Goal: Communication & Community: Answer question/provide support

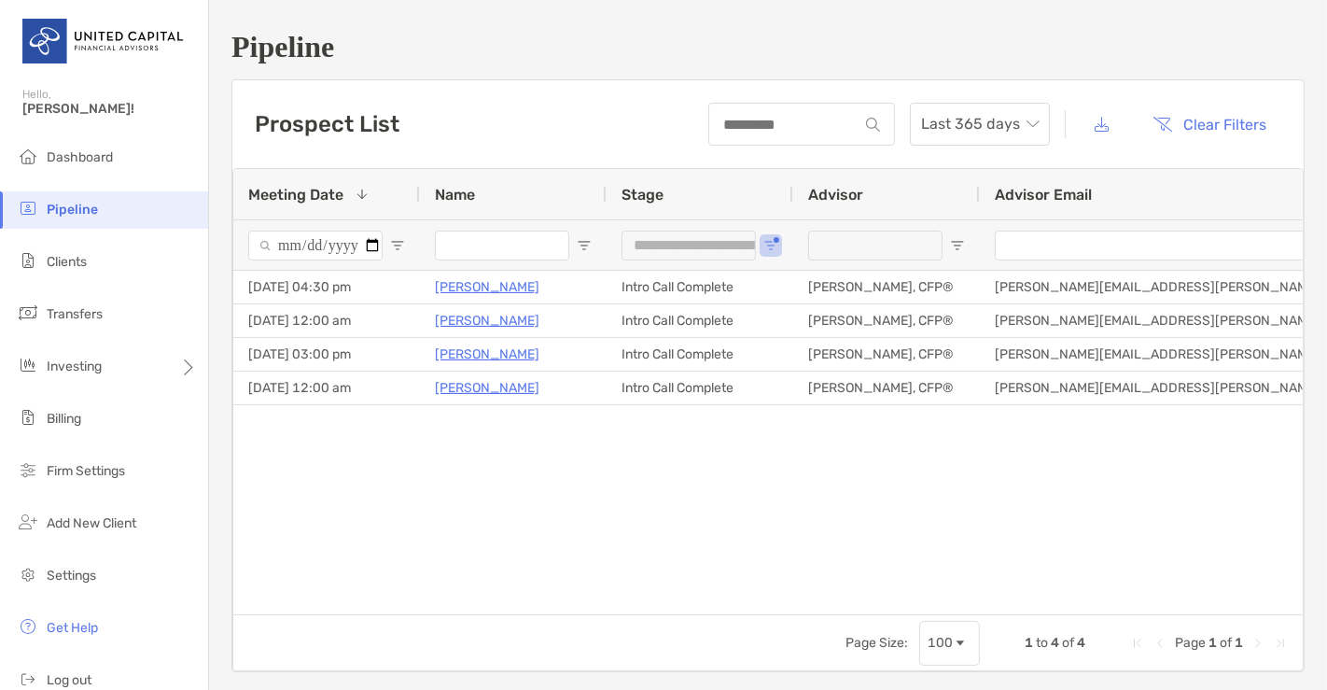
click at [769, 249] on span "Open Filter Menu" at bounding box center [771, 245] width 15 height 15
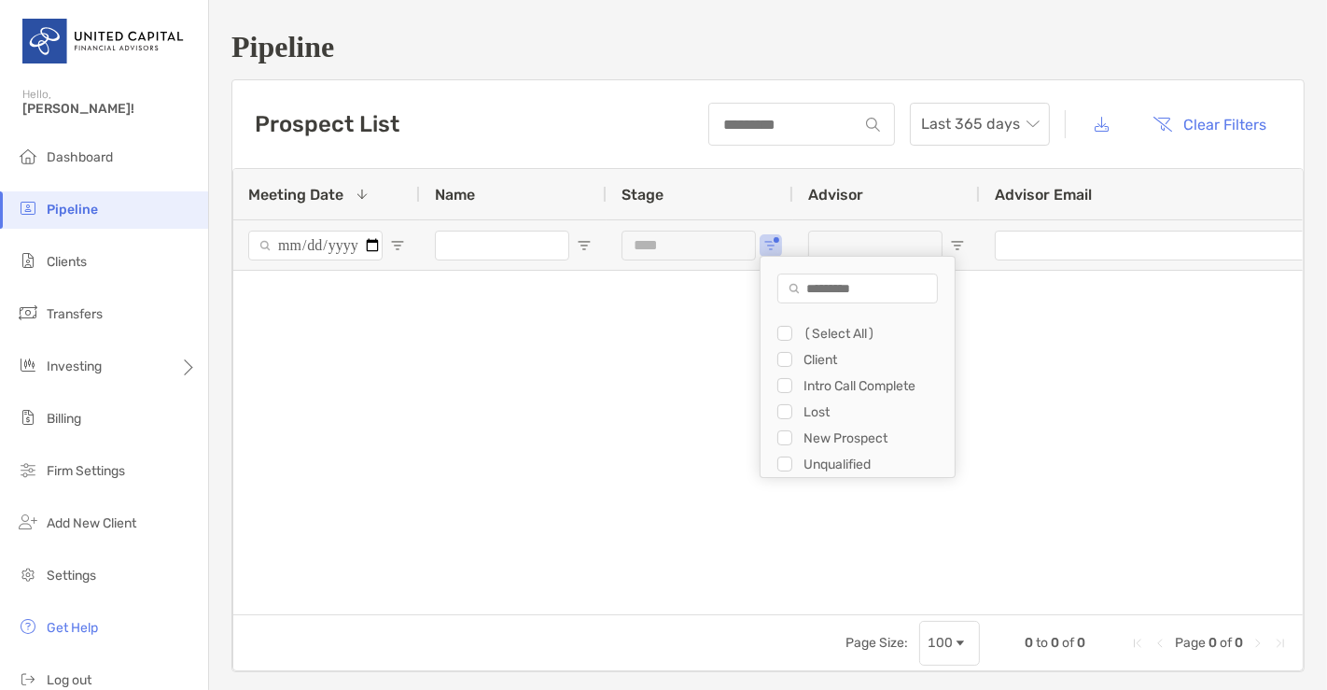
type input "**********"
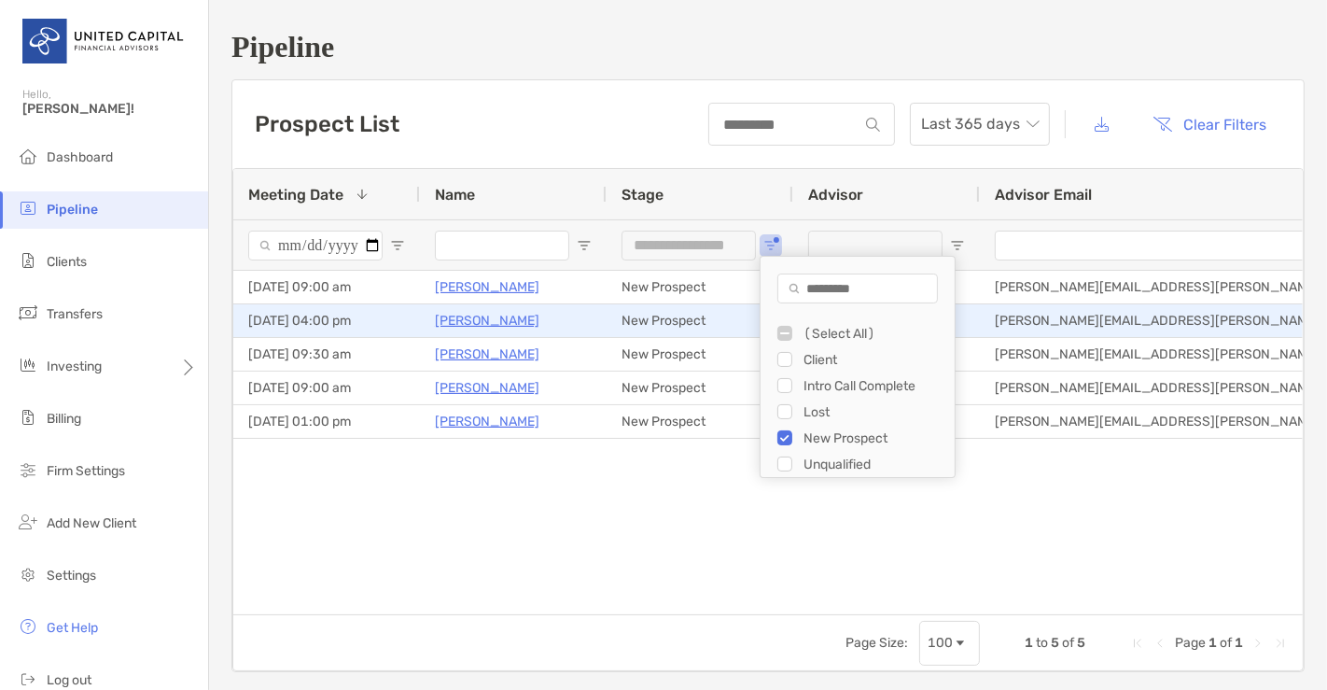
click at [516, 309] on p "Viviana Milazzo" at bounding box center [487, 320] width 105 height 23
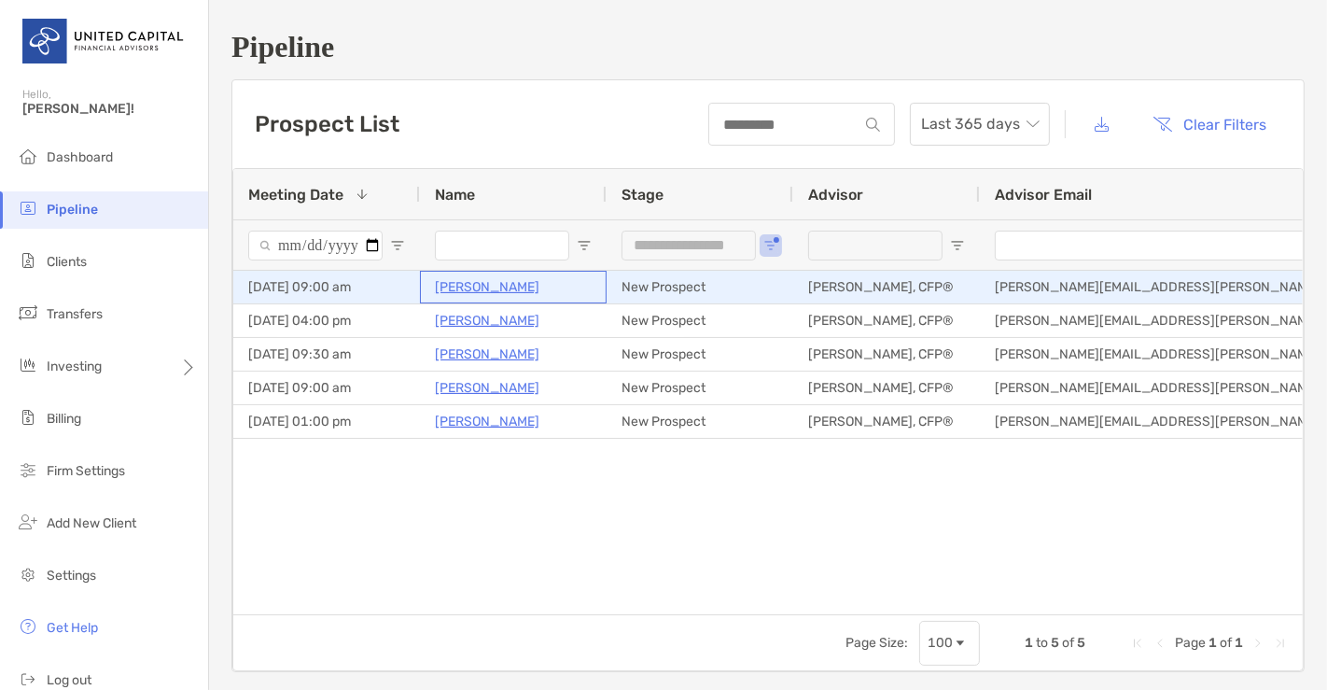
click at [470, 292] on p "[PERSON_NAME]" at bounding box center [487, 286] width 105 height 23
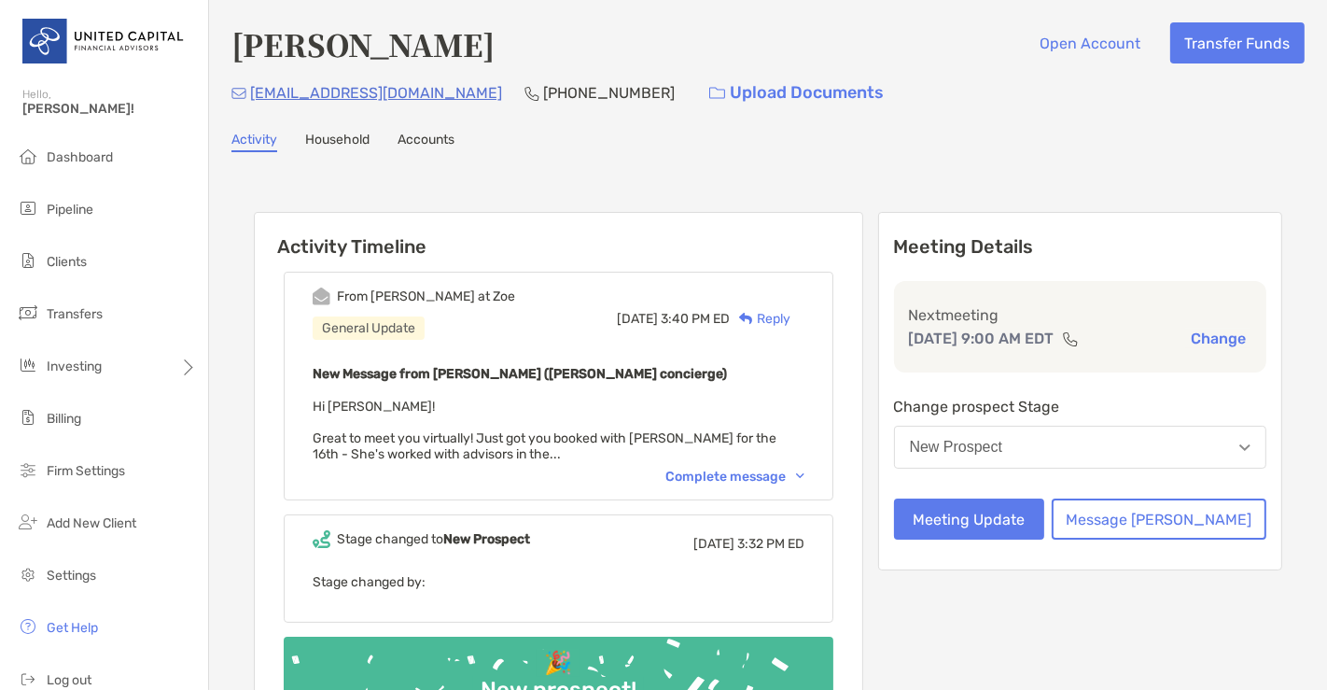
click at [762, 479] on div "Complete message" at bounding box center [735, 477] width 139 height 16
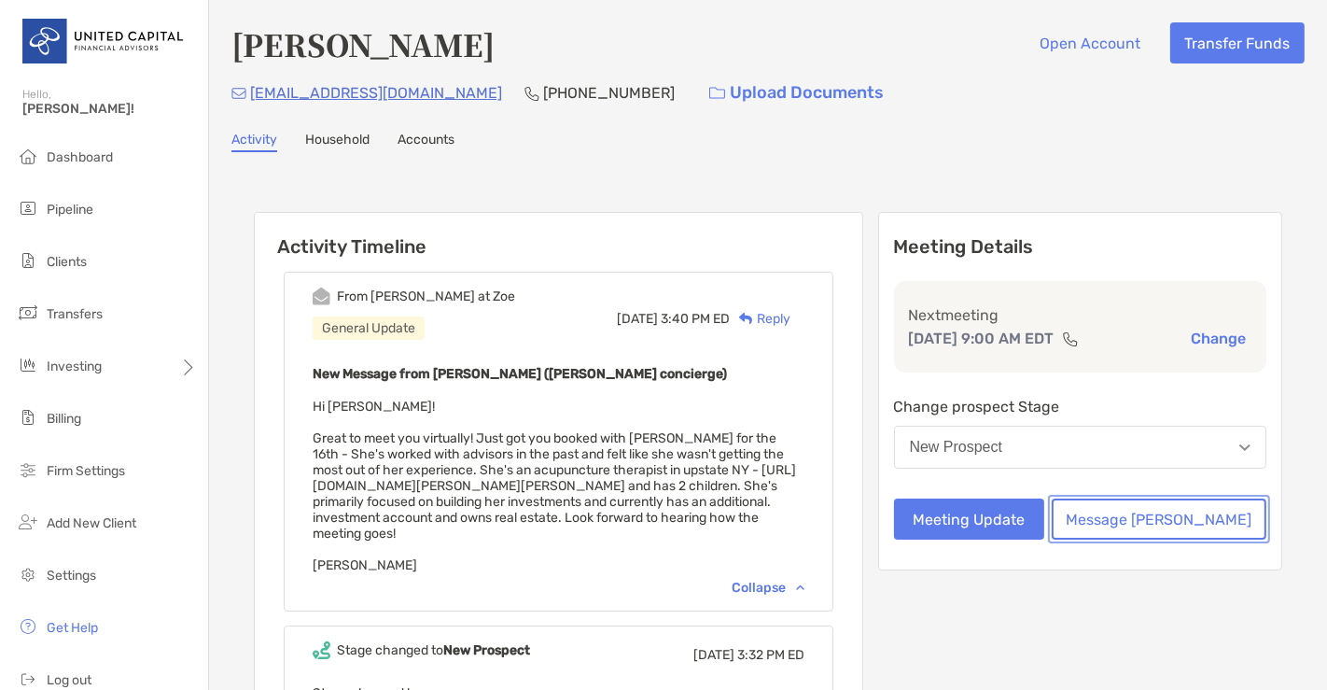
click at [1125, 531] on button "Message [PERSON_NAME]" at bounding box center [1159, 518] width 215 height 41
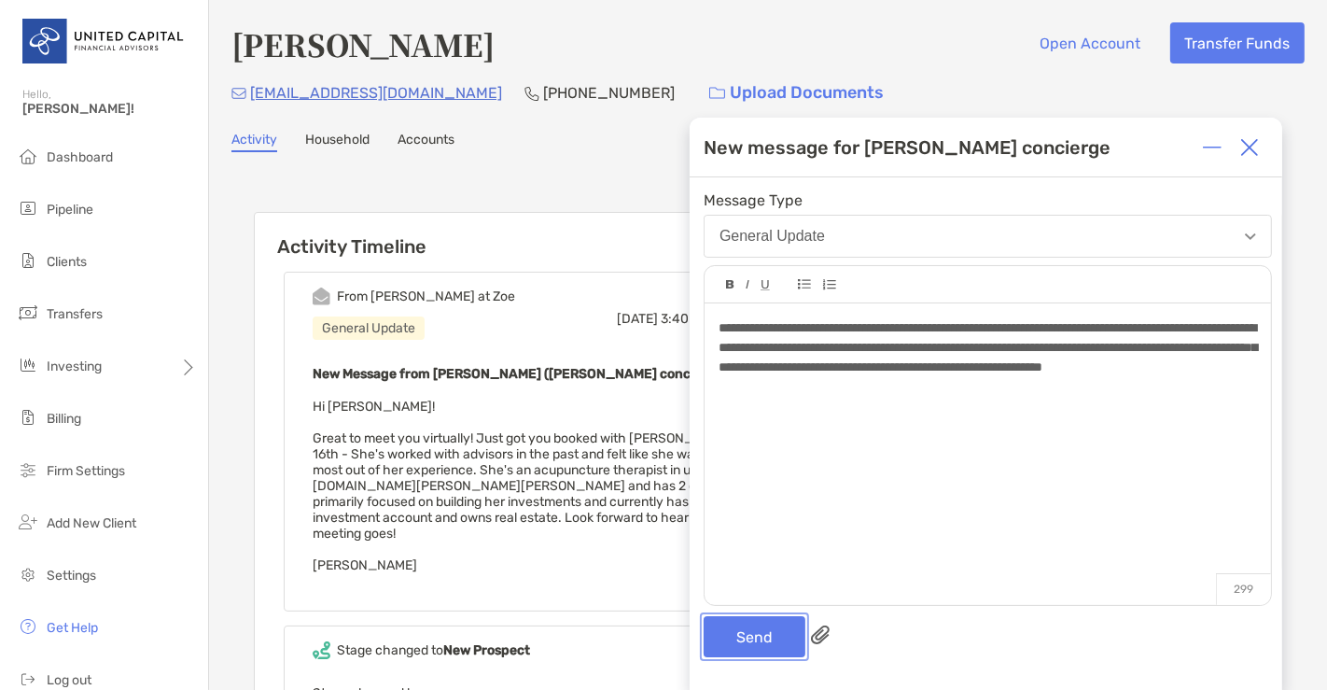
click at [767, 630] on button "Send" at bounding box center [755, 636] width 102 height 41
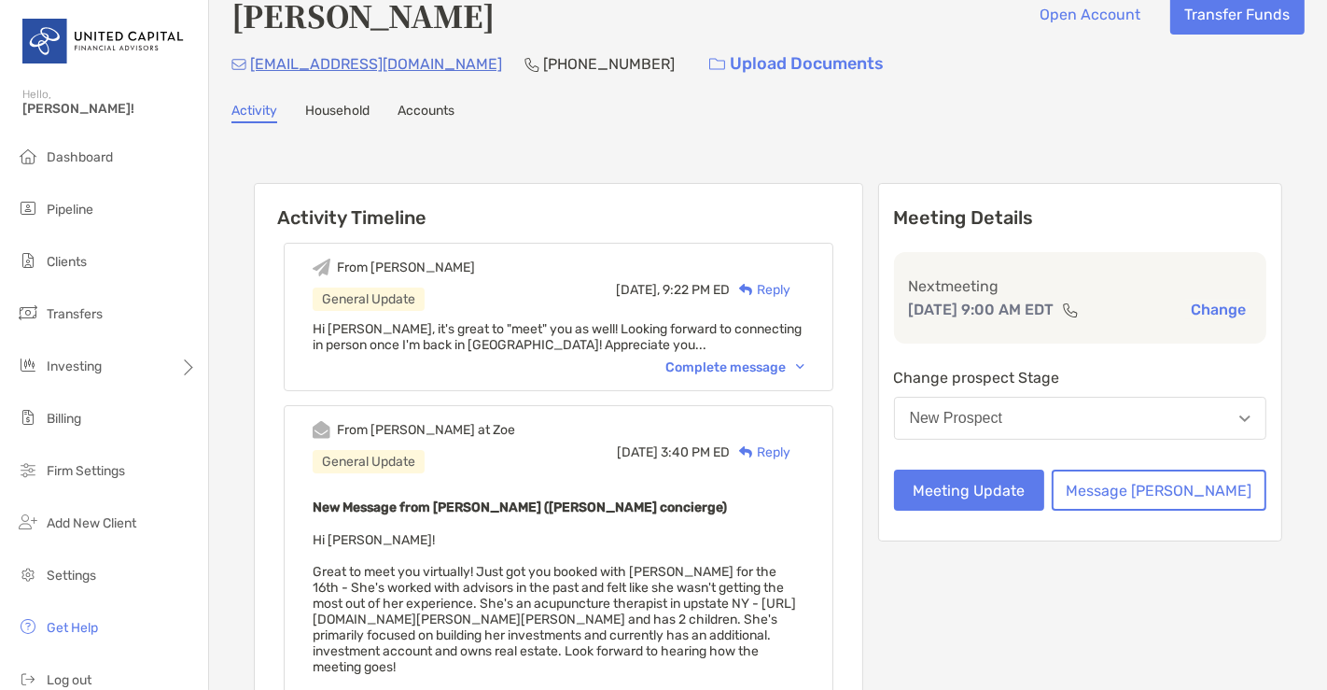
scroll to position [32, 0]
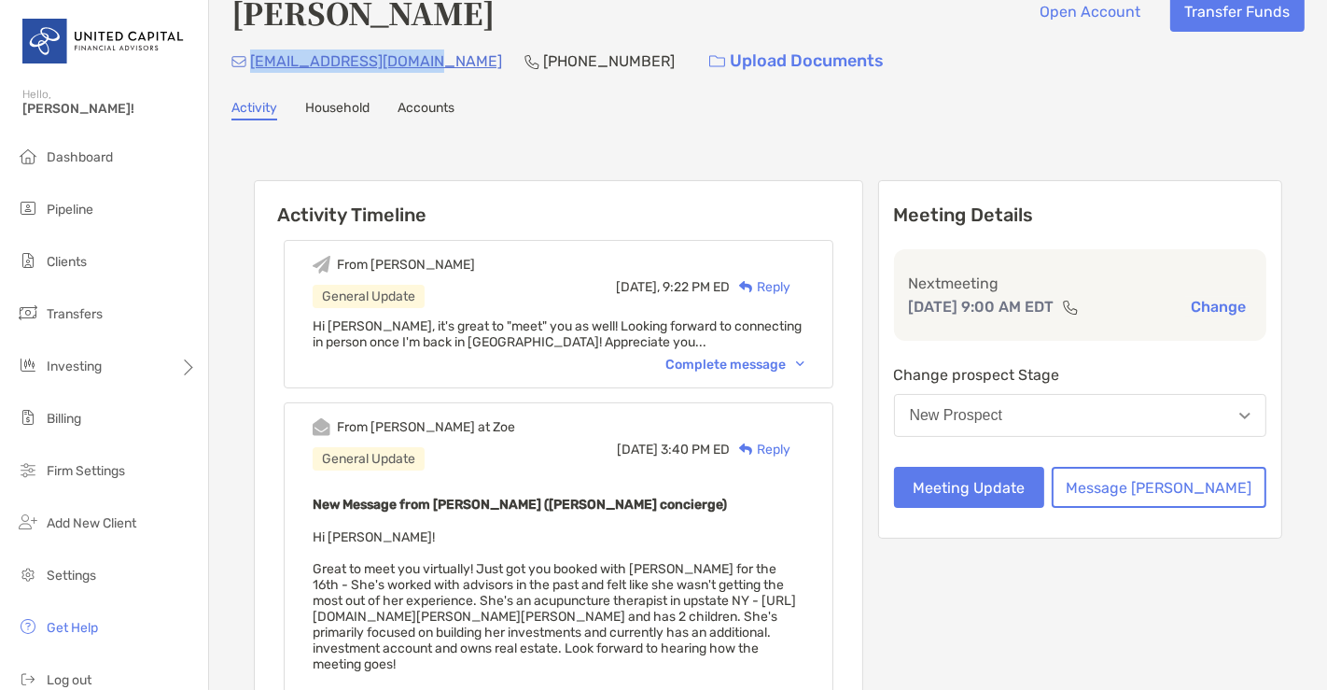
drag, startPoint x: 428, startPoint y: 60, endPoint x: 249, endPoint y: 66, distance: 178.4
click at [249, 66] on div "[EMAIL_ADDRESS][DOMAIN_NAME] [PHONE_NUMBER] Upload Documents" at bounding box center [767, 61] width 1073 height 40
copy p "[EMAIL_ADDRESS][DOMAIN_NAME]"
